Goal: Find specific page/section: Find specific page/section

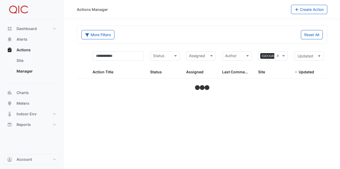
select select "***"
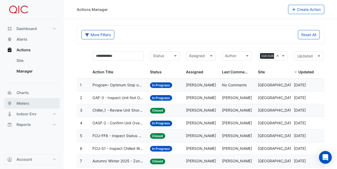
drag, startPoint x: 23, startPoint y: 72, endPoint x: 33, endPoint y: 102, distance: 31.9
click at [23, 72] on link "Manager" at bounding box center [35, 71] width 47 height 11
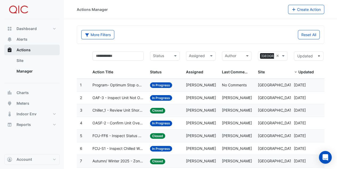
click at [26, 49] on span "Actions" at bounding box center [24, 49] width 14 height 5
click at [24, 49] on span "Actions" at bounding box center [24, 49] width 14 height 5
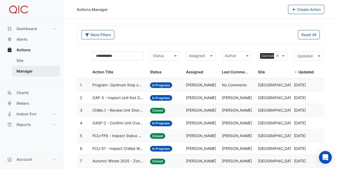
click at [25, 72] on link "Manager" at bounding box center [35, 71] width 47 height 11
click at [26, 71] on link "Manager" at bounding box center [35, 71] width 47 height 11
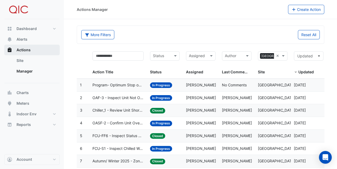
click at [23, 51] on span "Actions" at bounding box center [24, 49] width 14 height 5
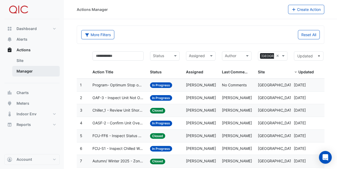
click at [22, 70] on link "Manager" at bounding box center [35, 71] width 47 height 11
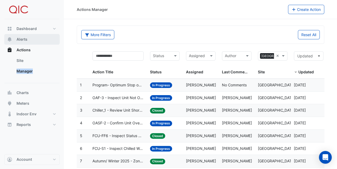
click at [21, 40] on span "Alerts" at bounding box center [22, 39] width 11 height 5
